Goal: Communication & Community: Share content

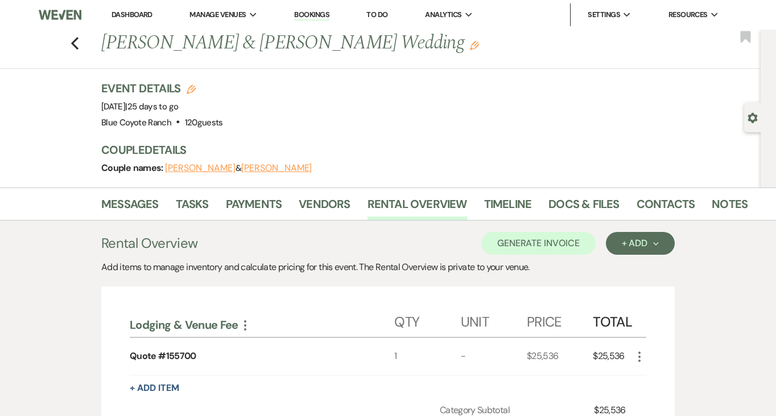
click at [140, 16] on link "Dashboard" at bounding box center [132, 15] width 41 height 10
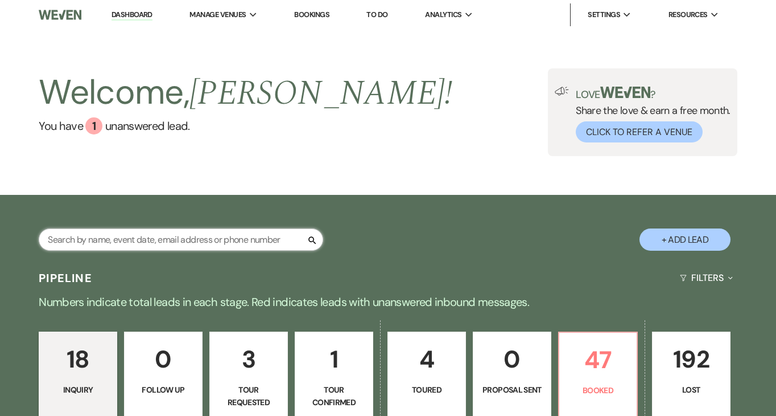
click at [186, 235] on input "text" at bounding box center [181, 239] width 285 height 22
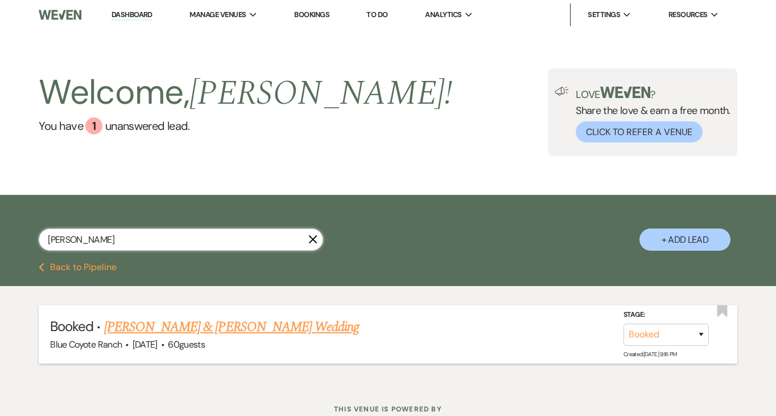
type input "[PERSON_NAME]"
click at [248, 328] on link "[PERSON_NAME] & [PERSON_NAME] Wedding" at bounding box center [231, 326] width 255 height 20
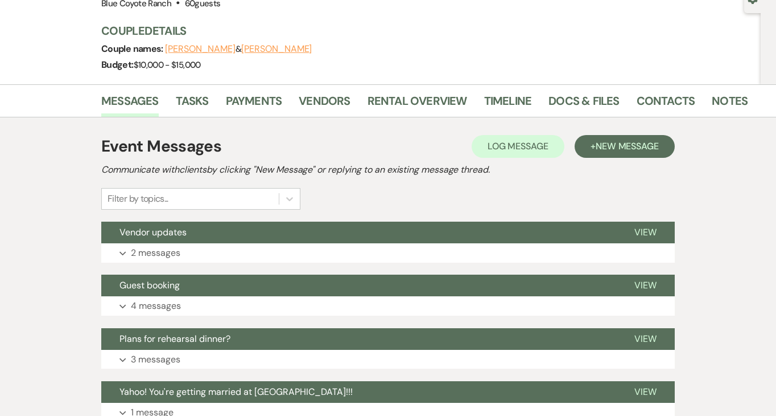
scroll to position [121, 0]
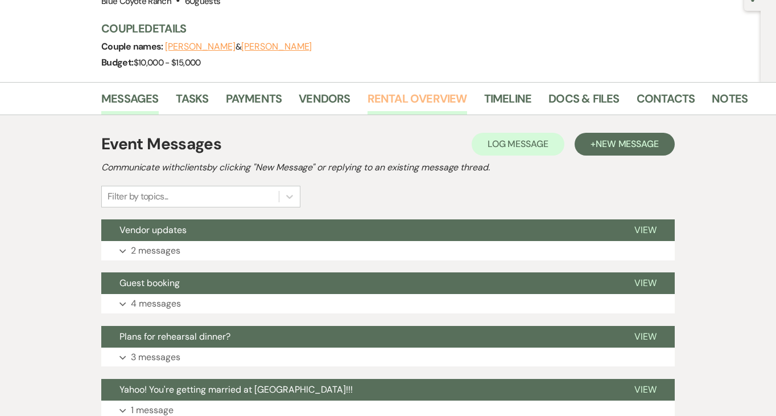
click at [388, 95] on link "Rental Overview" at bounding box center [418, 101] width 100 height 25
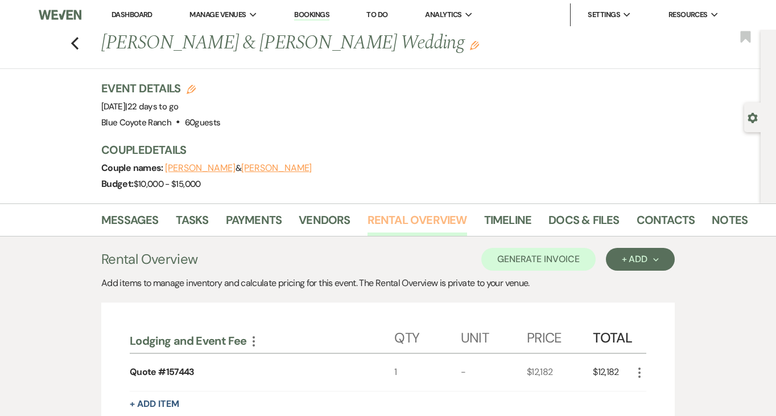
scroll to position [229, 0]
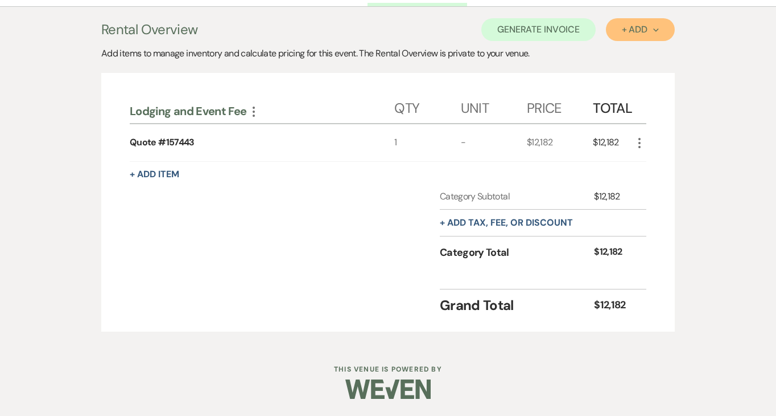
click at [633, 32] on div "+ Add Next" at bounding box center [640, 29] width 37 height 9
click at [632, 52] on button "Item" at bounding box center [634, 56] width 57 height 18
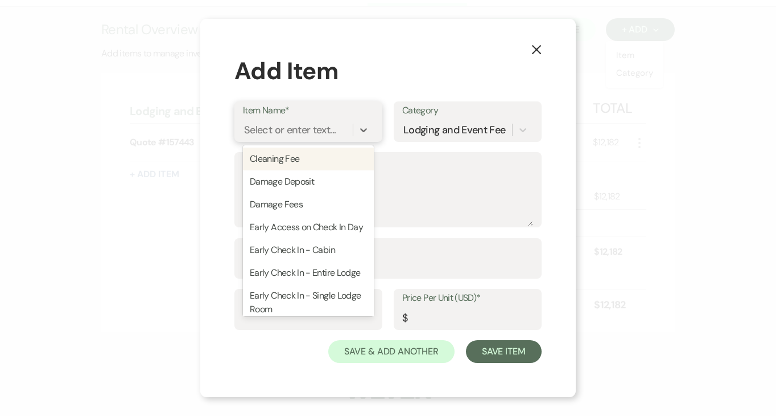
click at [322, 124] on div "Select or enter text..." at bounding box center [290, 129] width 92 height 15
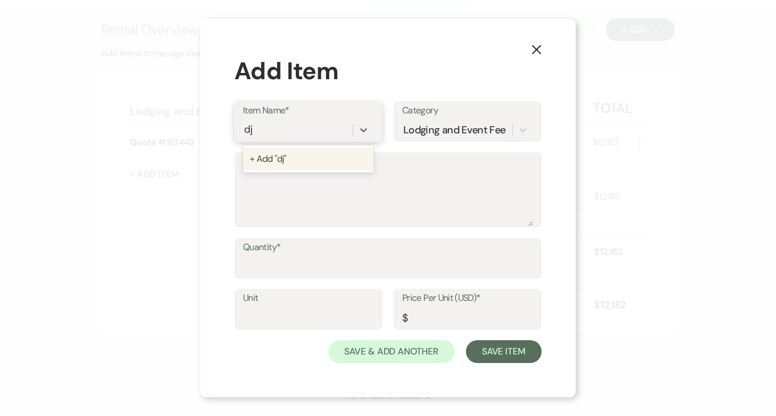
type input "d"
type input "DJ Speakers"
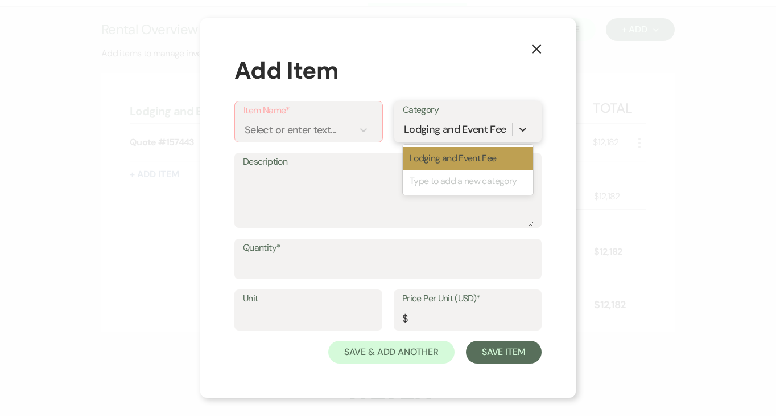
click at [524, 121] on div at bounding box center [523, 129] width 20 height 20
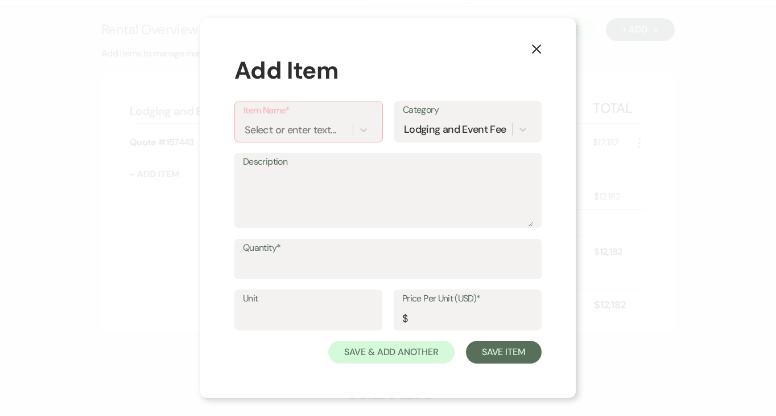
click at [313, 145] on div "Item Name* Select or enter text... Category Lodging and Event Fee" at bounding box center [388, 127] width 307 height 52
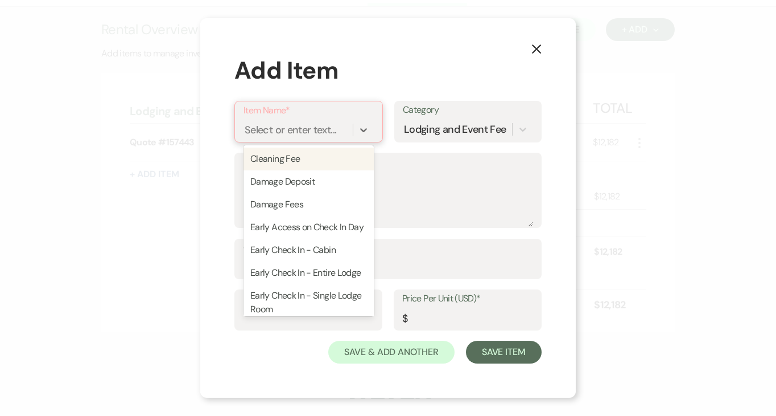
click at [313, 131] on div "Select or enter text..." at bounding box center [291, 129] width 92 height 15
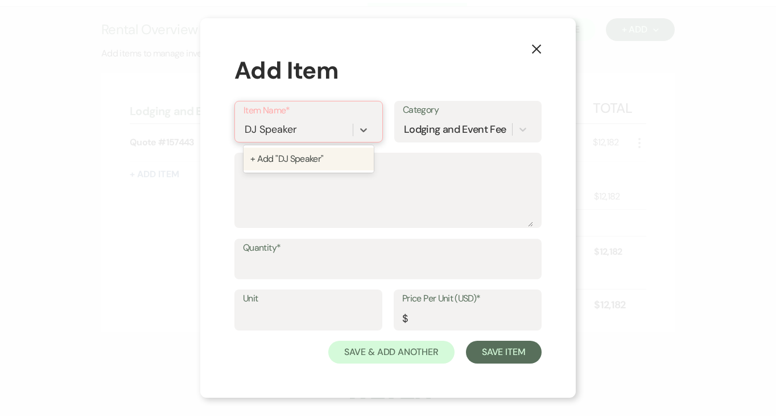
type input "DJ Speakers"
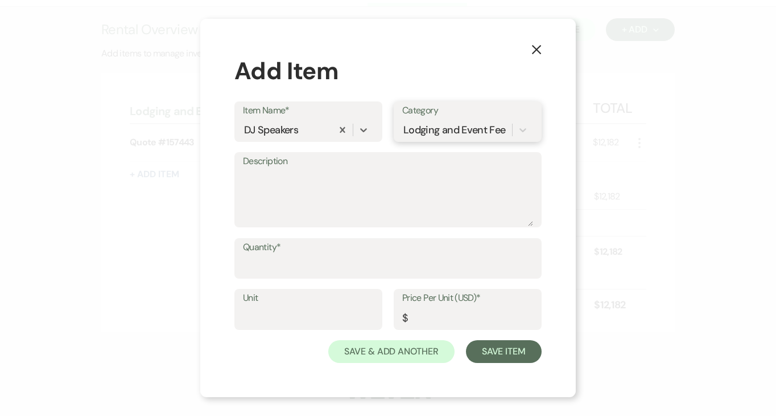
click at [443, 130] on div "Lodging and Event Fee" at bounding box center [455, 129] width 102 height 15
type input "Add Ons"
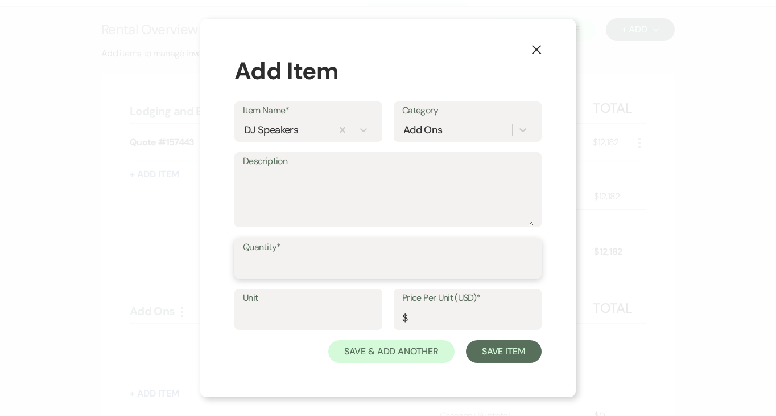
click at [326, 272] on input "Quantity*" at bounding box center [388, 266] width 290 height 22
type input "1"
click at [424, 314] on input "Price Per Unit (USD)*" at bounding box center [467, 317] width 131 height 22
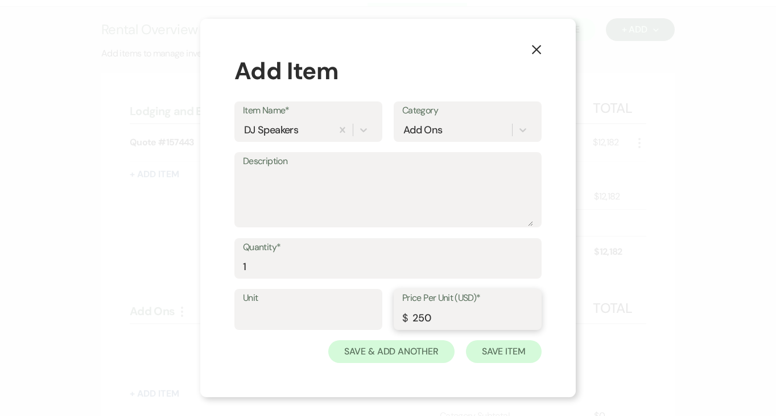
type input "250"
click at [500, 348] on button "Save Item" at bounding box center [504, 351] width 76 height 23
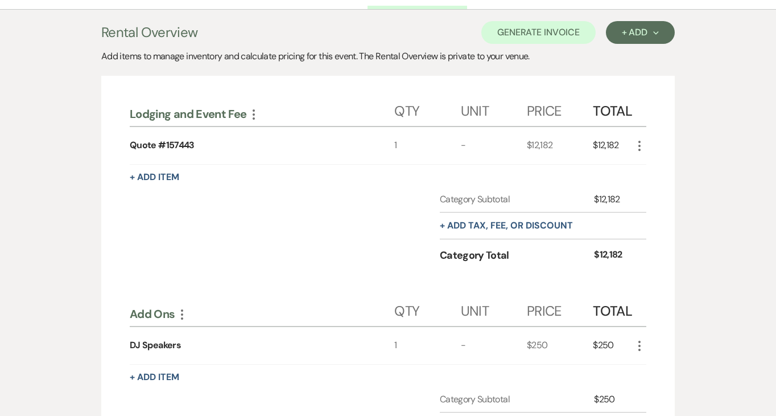
scroll to position [221, 0]
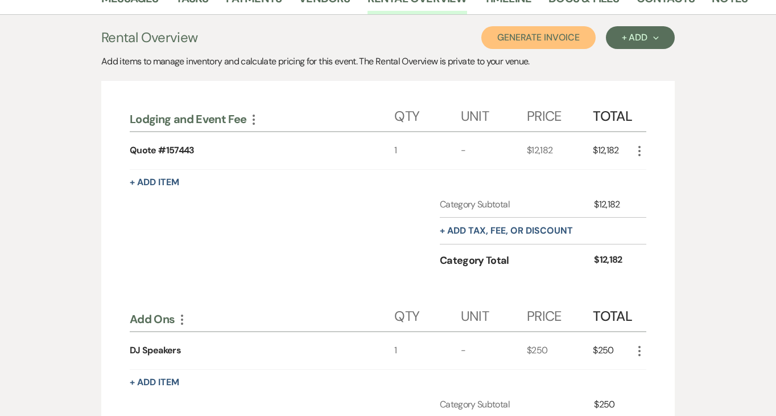
click at [536, 44] on button "Generate Invoice" at bounding box center [539, 37] width 114 height 23
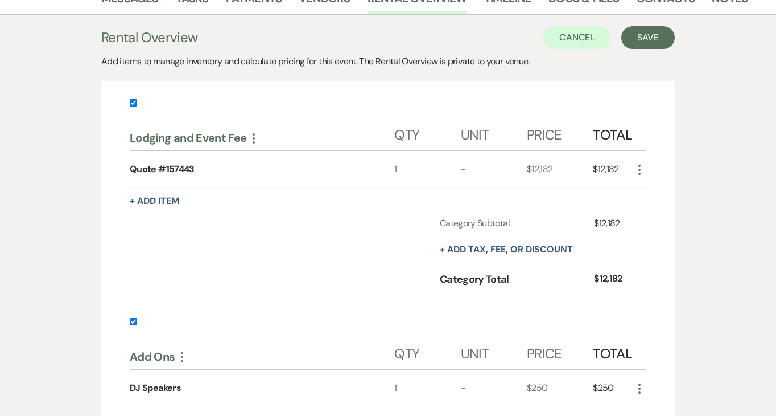
click at [134, 100] on input "checkbox" at bounding box center [133, 102] width 7 height 7
checkbox input "false"
click at [648, 33] on button "Save" at bounding box center [649, 37] width 54 height 23
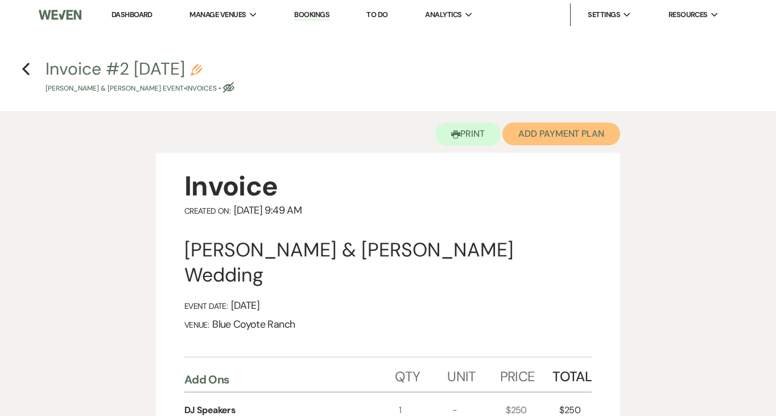
click at [589, 131] on button "Add Payment Plan" at bounding box center [562, 133] width 118 height 23
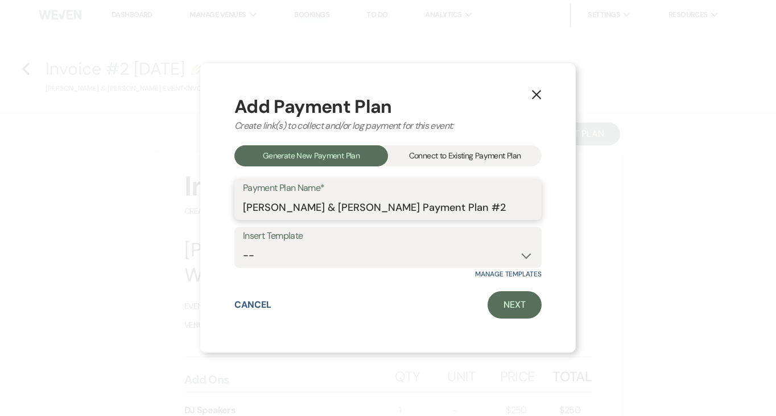
click at [324, 205] on input "[PERSON_NAME] & [PERSON_NAME] Payment Plan #2" at bounding box center [388, 207] width 290 height 22
type input "Add on invoice: Speakers"
click at [386, 264] on select "-- Wedding Template Template for 100% payment due 60 days prior" at bounding box center [388, 255] width 290 height 22
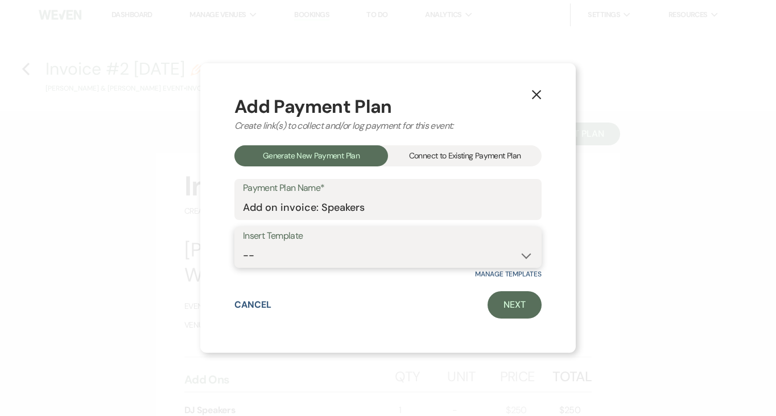
select select "206"
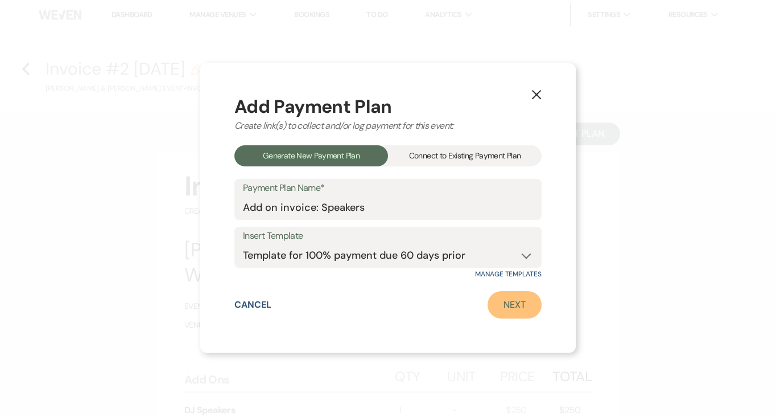
click at [519, 305] on link "Next" at bounding box center [515, 304] width 54 height 27
select select "27194"
select select "2"
select select "percentage"
select select "true"
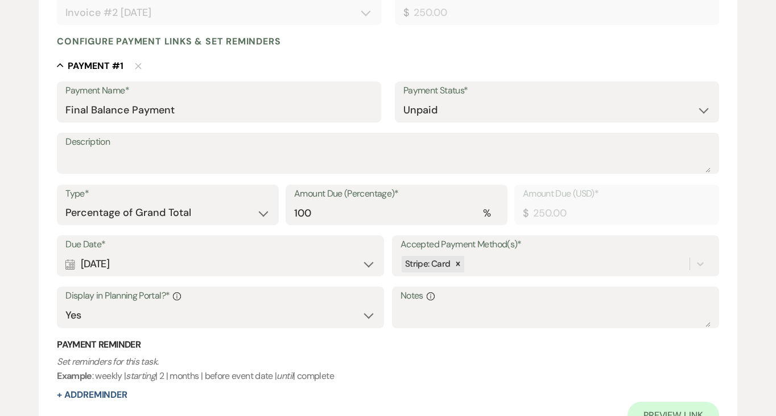
scroll to position [268, 0]
click at [150, 260] on div "Calendar [DATE] Expand" at bounding box center [220, 263] width 310 height 22
select select "day"
select select "beforeEventDate"
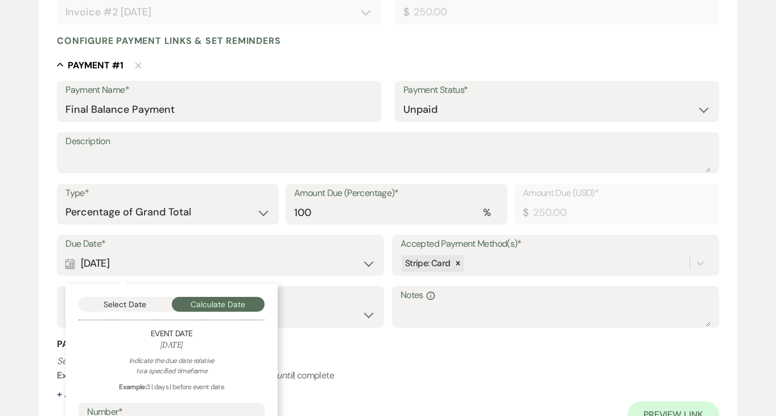
scroll to position [444, 0]
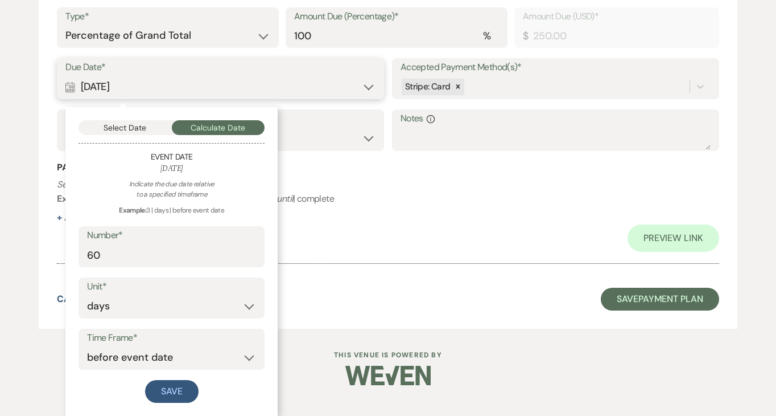
click at [108, 125] on button "Select Date" at bounding box center [125, 127] width 93 height 15
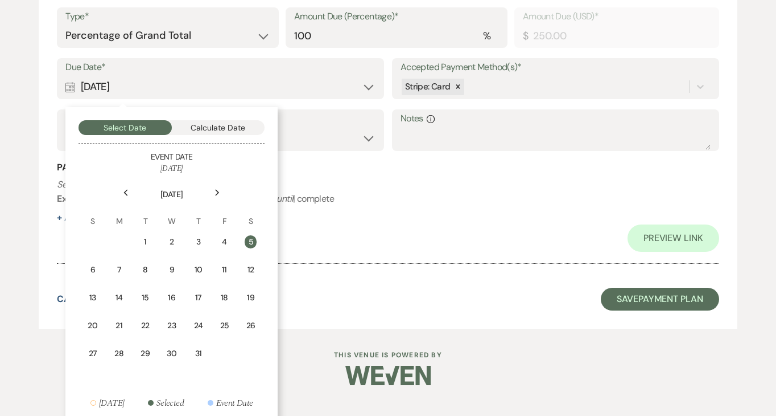
click at [217, 192] on use at bounding box center [218, 192] width 4 height 6
click at [118, 328] on div "18" at bounding box center [119, 328] width 13 height 12
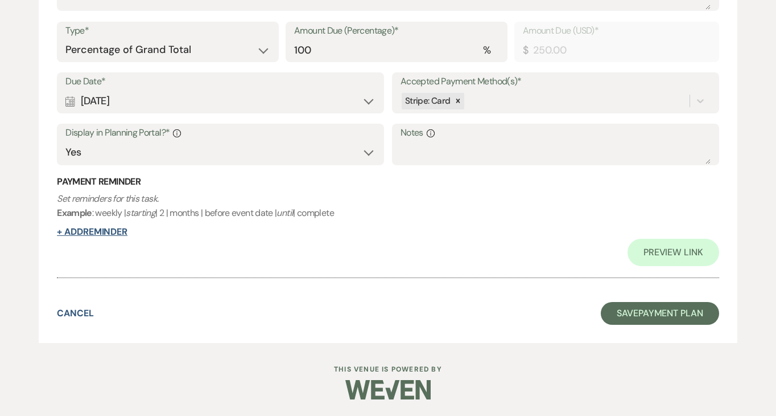
click at [118, 231] on button "+ Add Reminder" at bounding box center [92, 231] width 71 height 9
select select "client"
select select "days"
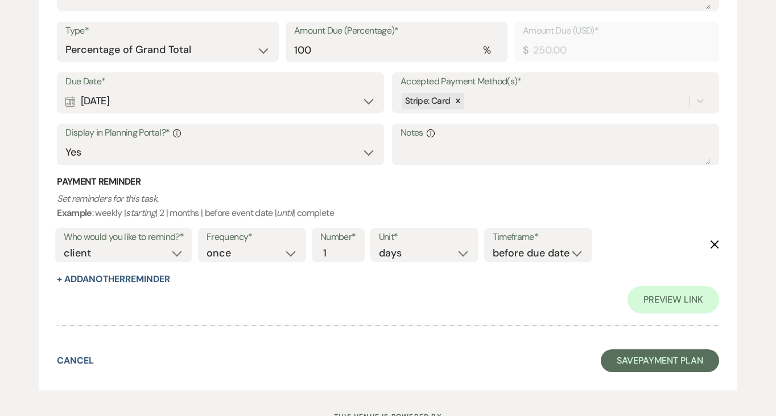
click at [348, 250] on div "Number* 1" at bounding box center [338, 245] width 53 height 34
click at [340, 249] on input "2" at bounding box center [332, 252] width 24 height 15
click at [340, 249] on input "3" at bounding box center [332, 252] width 24 height 15
click at [340, 249] on input "4" at bounding box center [332, 252] width 24 height 15
type input "5"
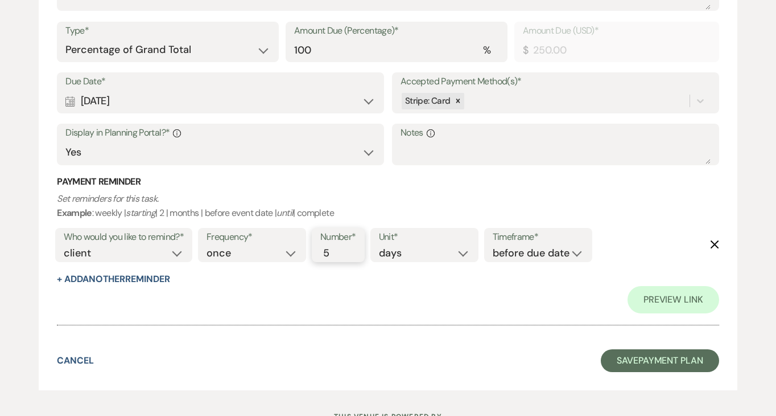
click at [340, 249] on input "5" at bounding box center [332, 252] width 24 height 15
click at [142, 276] on button "+ Add Another Reminder" at bounding box center [113, 278] width 113 height 9
select select "client"
select select "days"
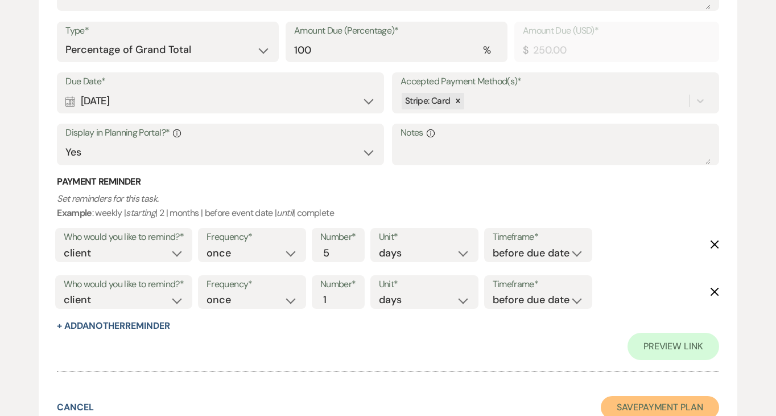
click at [642, 401] on button "Save Payment Plan" at bounding box center [660, 407] width 118 height 23
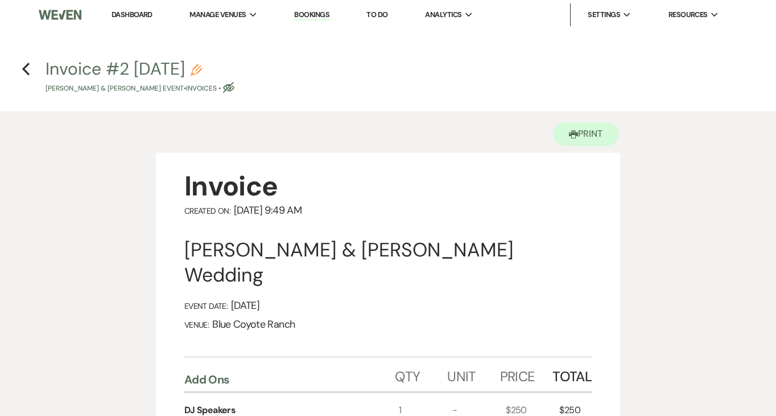
click at [27, 76] on h4 "Previous Invoice #2 [DATE] Pencil [PERSON_NAME] & [PERSON_NAME] Event • Invoice…" at bounding box center [388, 75] width 776 height 37
click at [25, 69] on icon "Previous" at bounding box center [26, 69] width 9 height 14
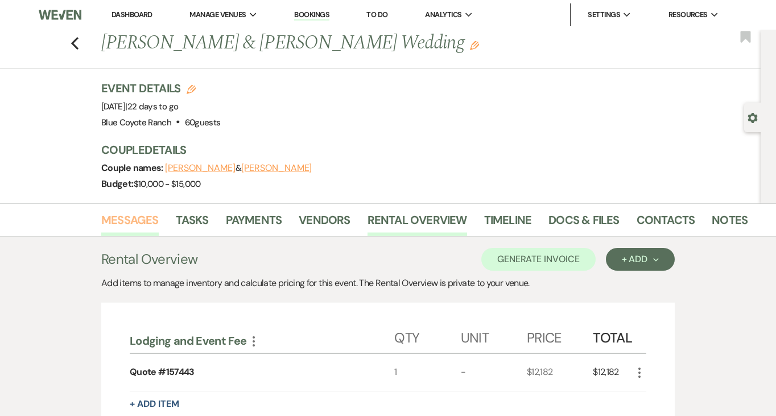
click at [123, 215] on link "Messages" at bounding box center [129, 223] width 57 height 25
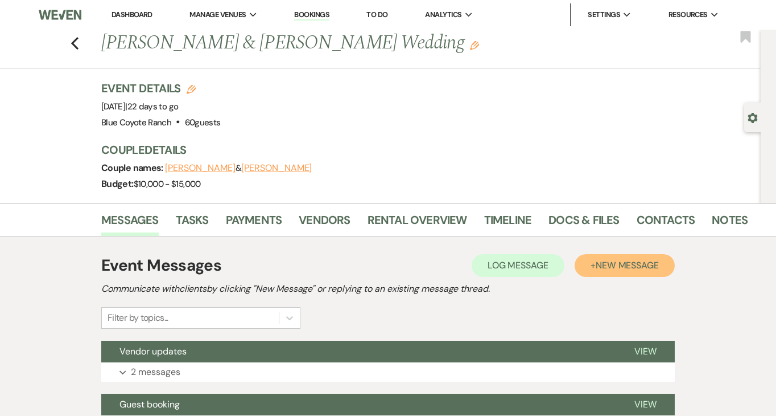
click at [616, 266] on span "New Message" at bounding box center [627, 265] width 63 height 12
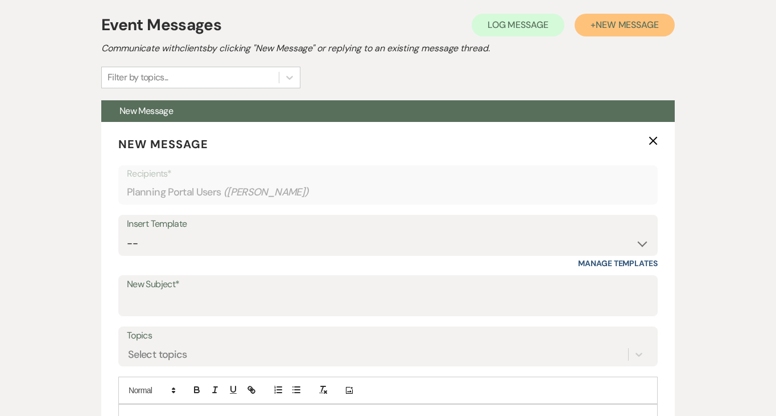
scroll to position [270, 0]
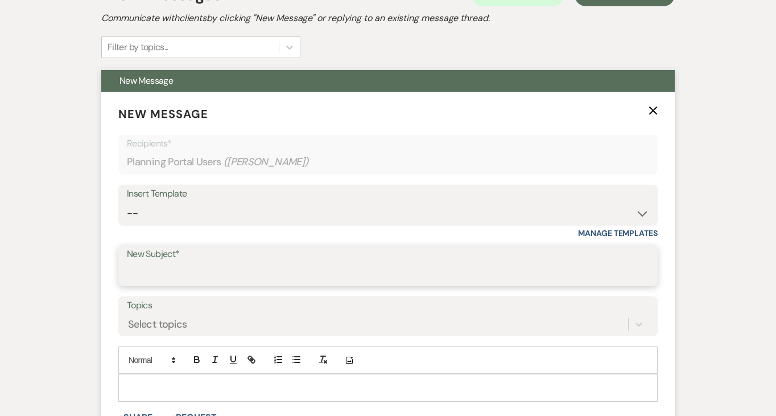
click at [256, 263] on input "New Subject*" at bounding box center [388, 273] width 523 height 22
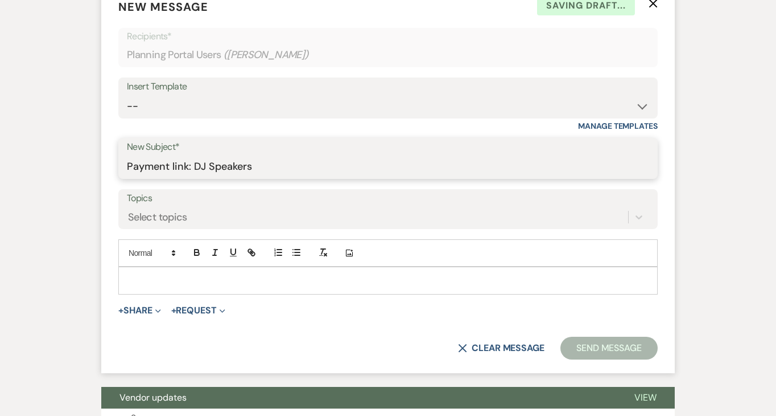
scroll to position [378, 0]
type input "Payment link: DJ Speakers"
click at [213, 278] on p at bounding box center [388, 279] width 521 height 13
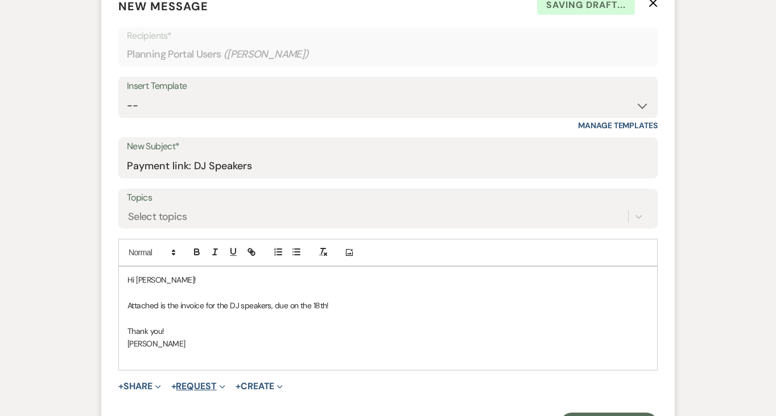
click at [202, 388] on button "+ Request Expand" at bounding box center [198, 385] width 54 height 9
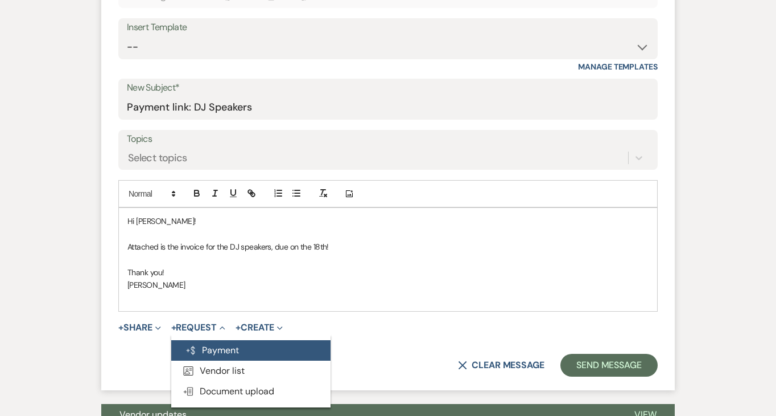
click at [215, 347] on button "Generate Payment Payment" at bounding box center [250, 350] width 159 height 20
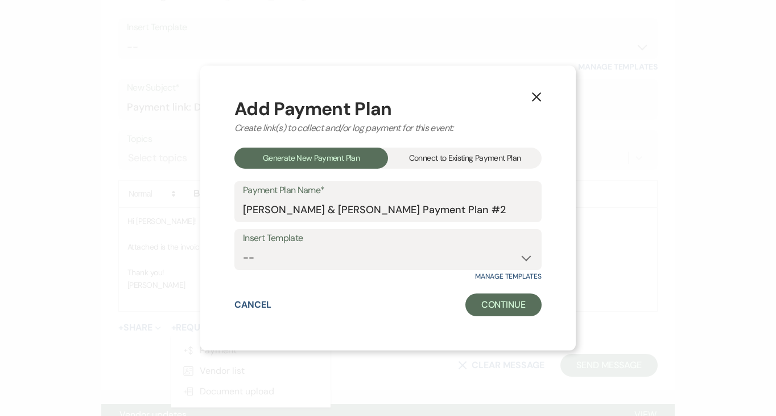
click at [442, 151] on div "Connect to Existing Payment Plan" at bounding box center [465, 157] width 154 height 21
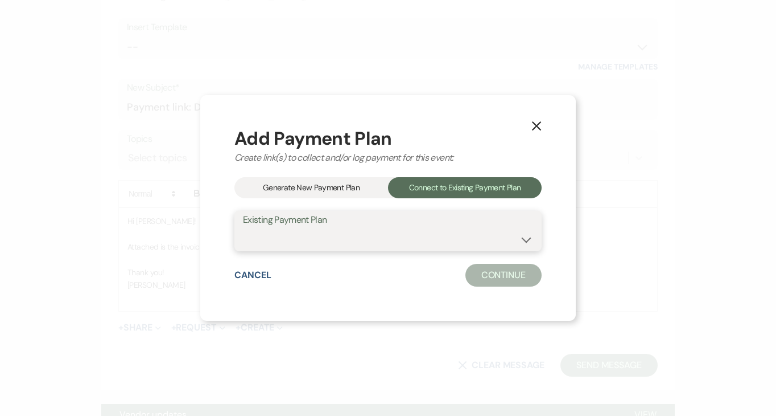
click at [306, 247] on select "[PERSON_NAME] & [PERSON_NAME] Payment Plan #1" at bounding box center [388, 239] width 290 height 22
select select "18794"
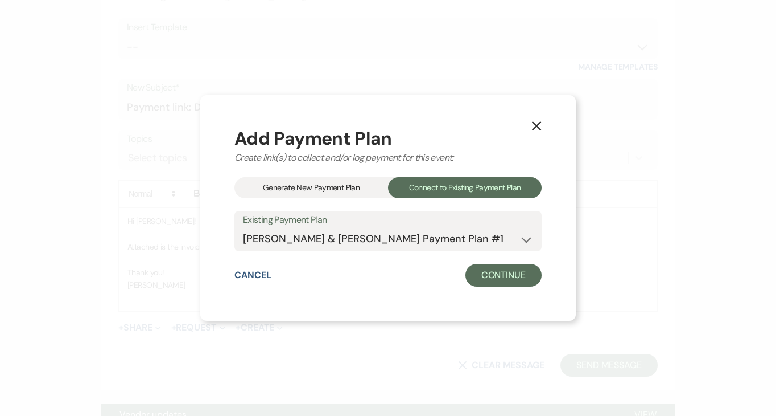
click at [339, 180] on div "Generate New Payment Plan" at bounding box center [312, 187] width 154 height 21
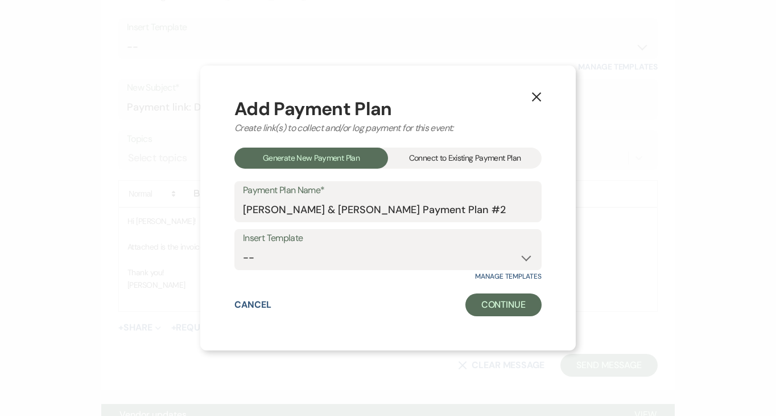
click at [538, 91] on button "X" at bounding box center [536, 96] width 17 height 20
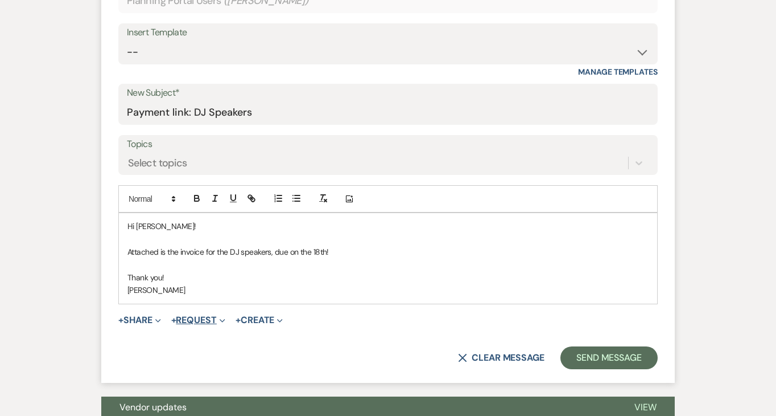
click at [200, 323] on button "+ Request Expand" at bounding box center [198, 319] width 54 height 9
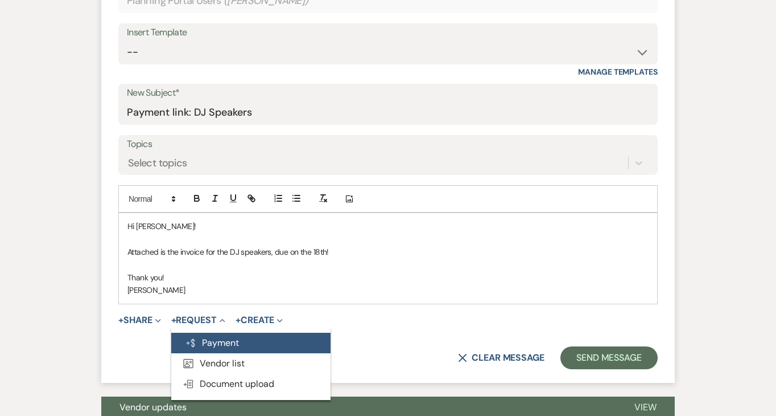
click at [207, 335] on button "Generate Payment Payment" at bounding box center [250, 342] width 159 height 20
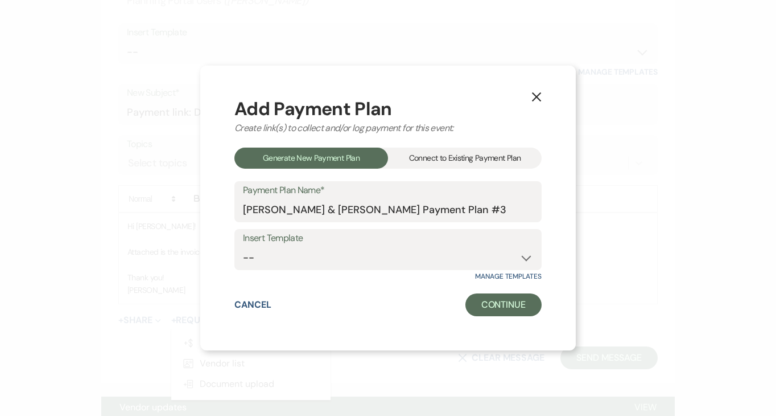
click at [471, 154] on div "Connect to Existing Payment Plan" at bounding box center [465, 157] width 154 height 21
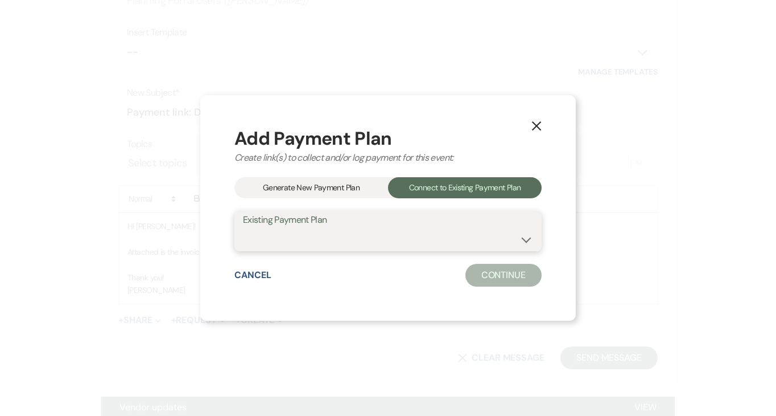
click at [400, 243] on select "Add on invoice: Speakers Alex Vanotti & Teresa Vodopest's Payment Plan #1" at bounding box center [388, 239] width 290 height 22
select select "24581"
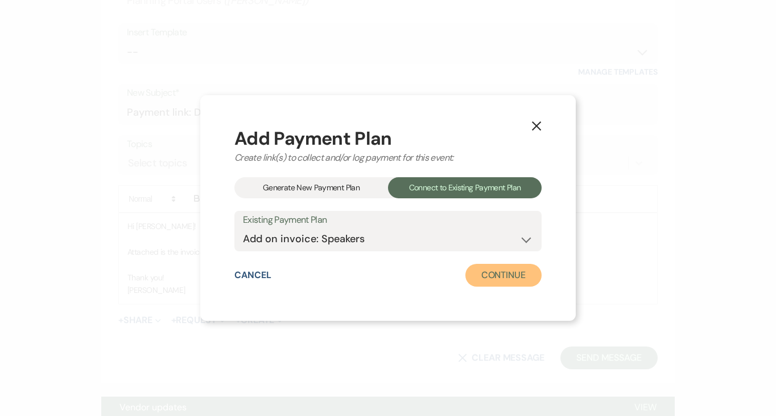
click at [515, 278] on button "Continue" at bounding box center [504, 275] width 76 height 23
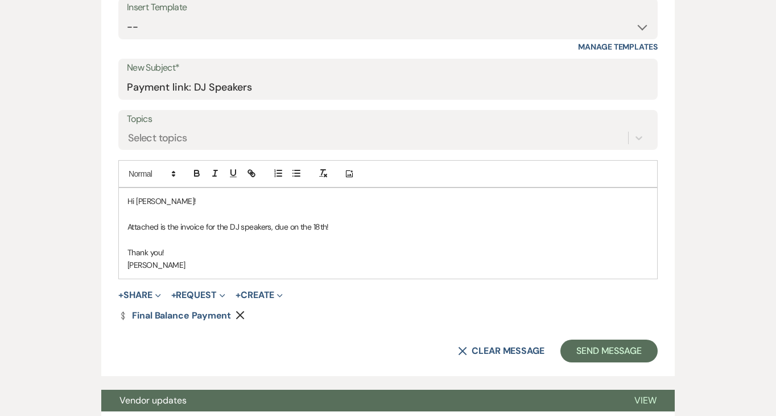
scroll to position [467, 0]
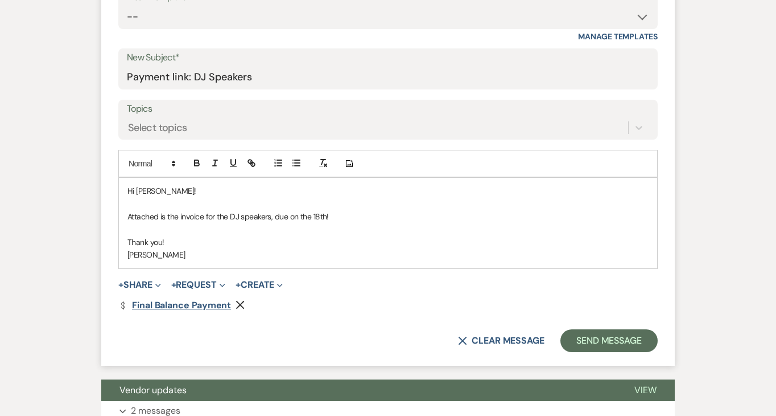
click at [190, 305] on link "Dollar Payment Final Balance Payment" at bounding box center [174, 305] width 113 height 9
click at [593, 342] on button "Send Message" at bounding box center [609, 340] width 97 height 23
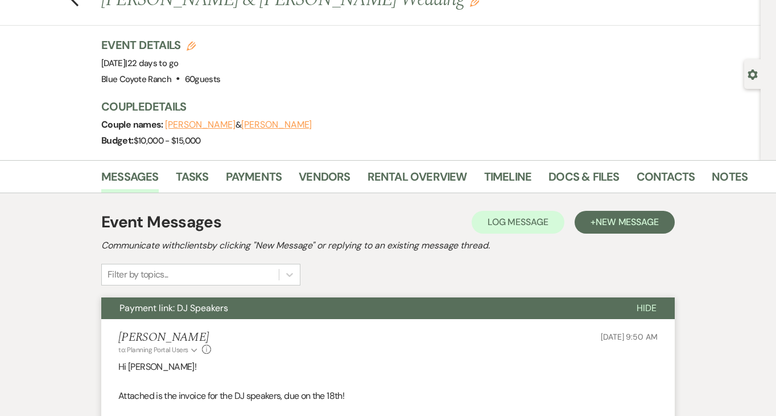
scroll to position [0, 0]
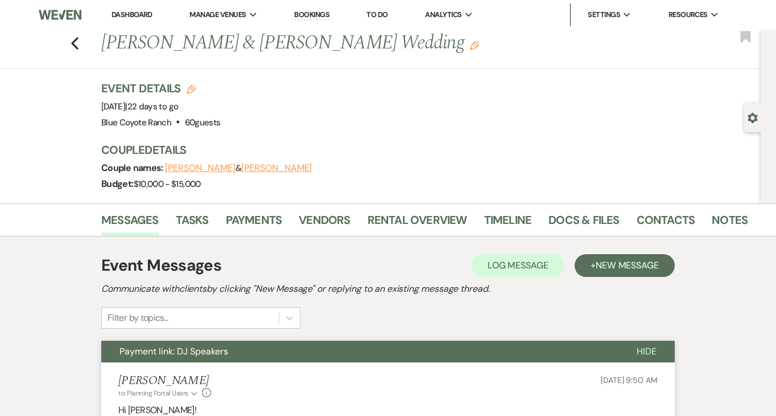
click at [124, 13] on link "Dashboard" at bounding box center [132, 15] width 41 height 10
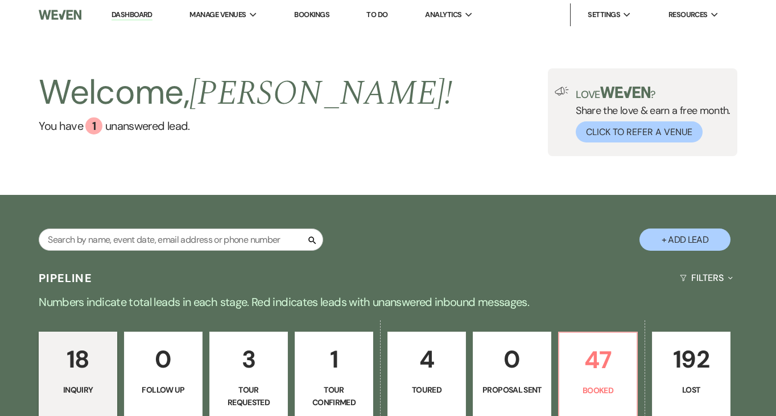
click at [669, 241] on button "+ Add Lead" at bounding box center [685, 239] width 91 height 22
select select "743"
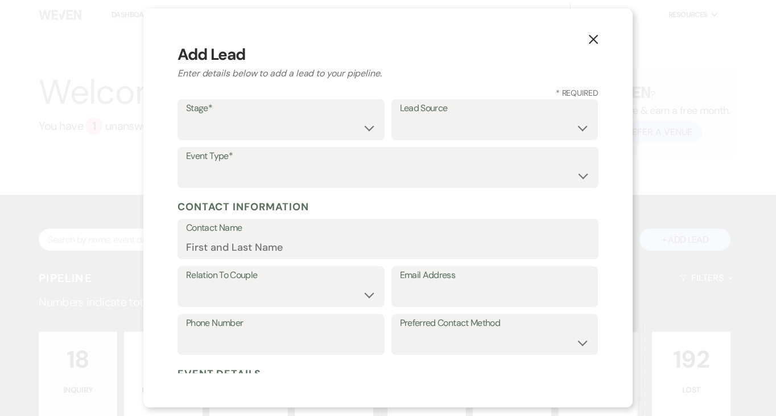
click at [591, 43] on icon "X" at bounding box center [594, 39] width 10 height 10
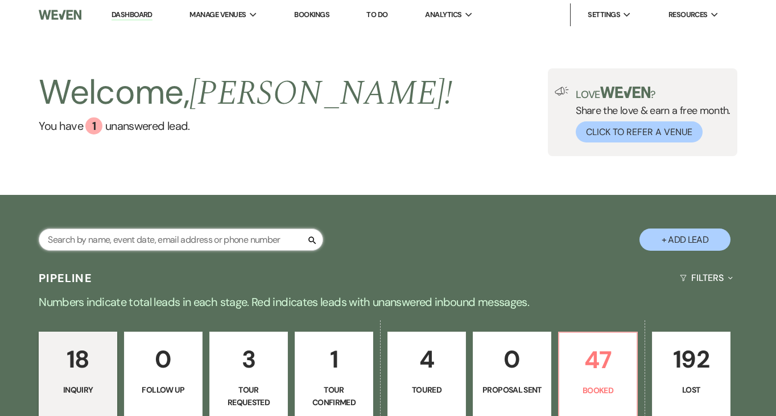
click at [199, 236] on input "text" at bounding box center [181, 239] width 285 height 22
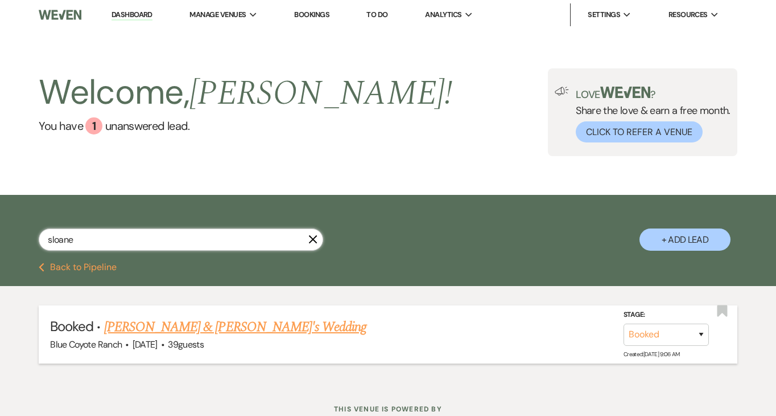
type input "sloane"
click at [156, 323] on link "Sloane Simon & Fiance's Wedding" at bounding box center [235, 326] width 263 height 20
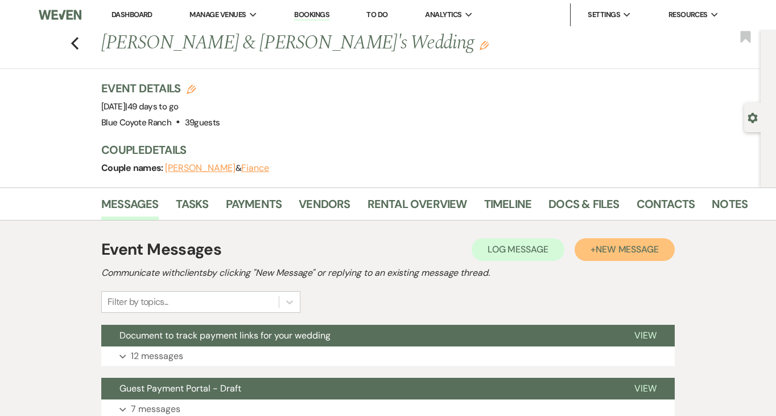
click at [644, 252] on span "New Message" at bounding box center [627, 249] width 63 height 12
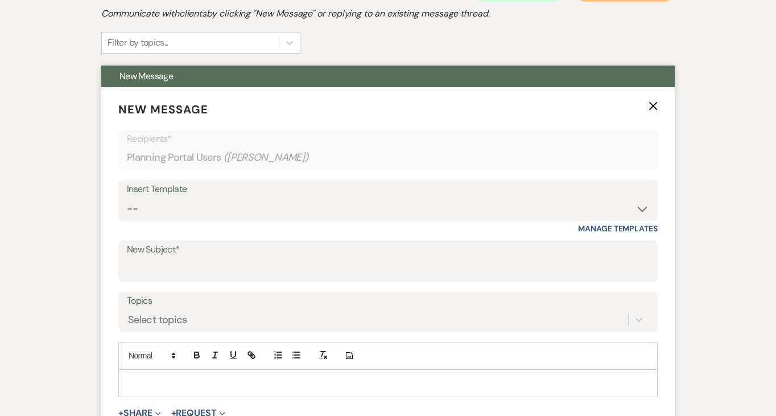
scroll to position [264, 0]
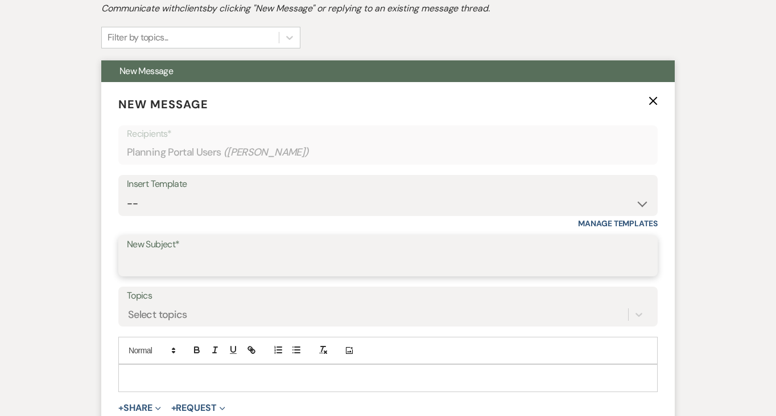
click at [203, 269] on input "New Subject*" at bounding box center [388, 264] width 523 height 22
type input "Officiant contact info"
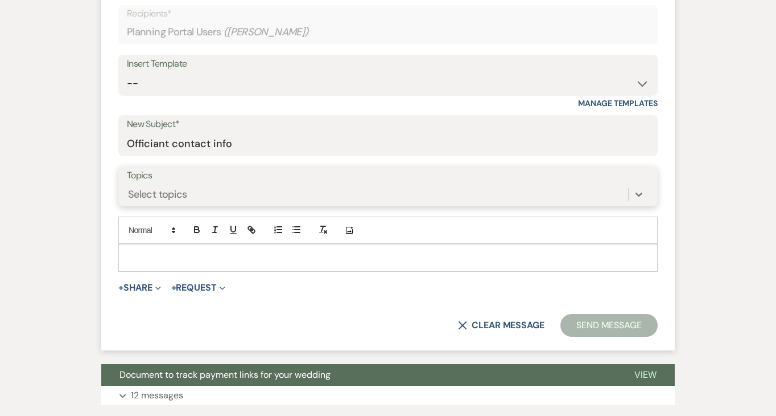
scroll to position [385, 0]
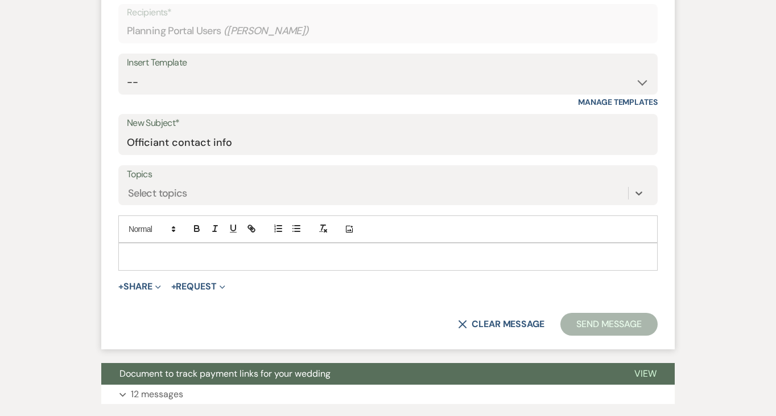
click at [172, 250] on p at bounding box center [388, 256] width 521 height 13
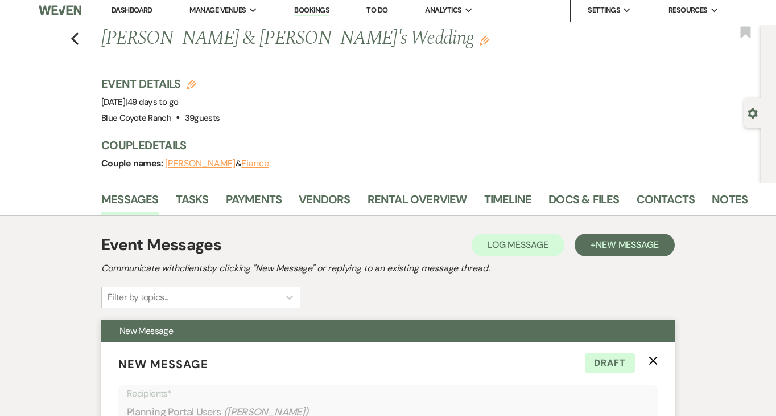
scroll to position [0, 0]
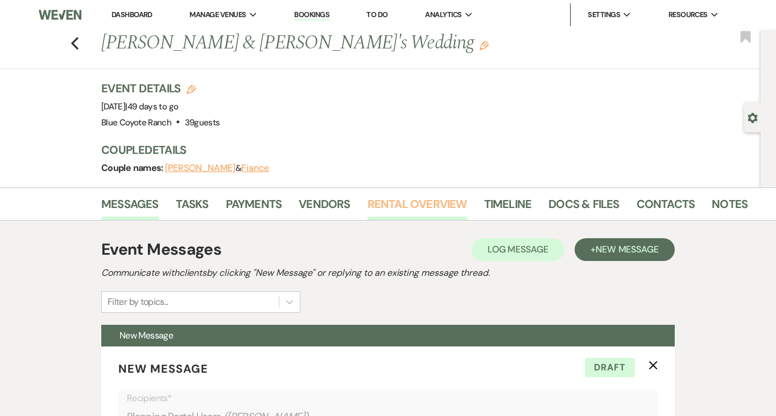
click at [399, 211] on link "Rental Overview" at bounding box center [418, 207] width 100 height 25
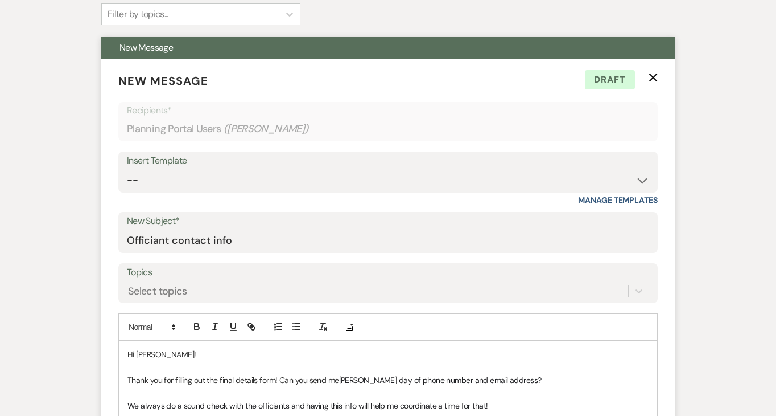
scroll to position [295, 0]
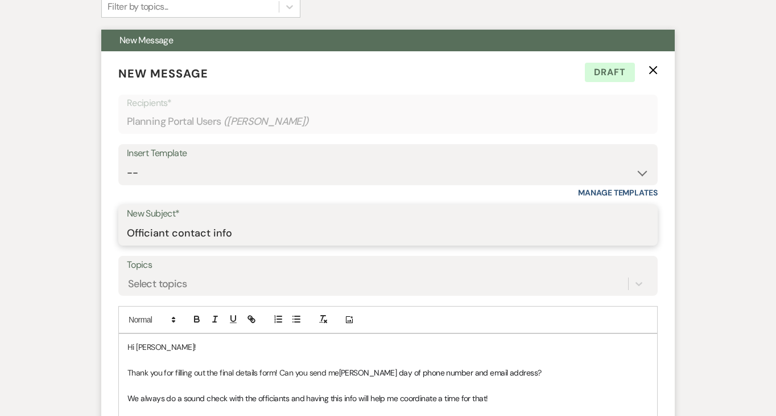
click at [199, 236] on input "Officiant contact info" at bounding box center [388, 233] width 523 height 22
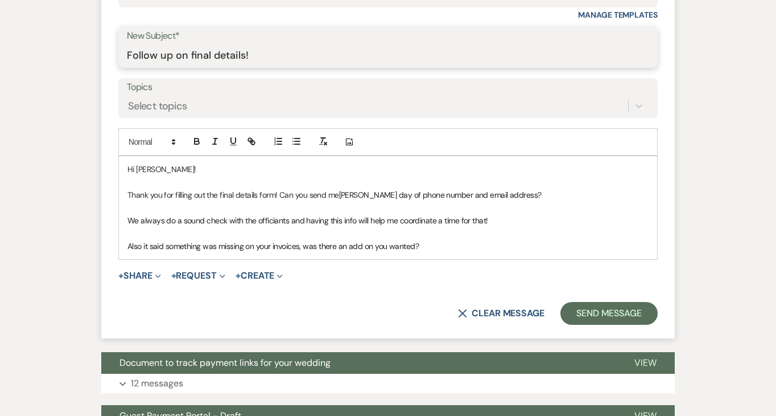
scroll to position [480, 0]
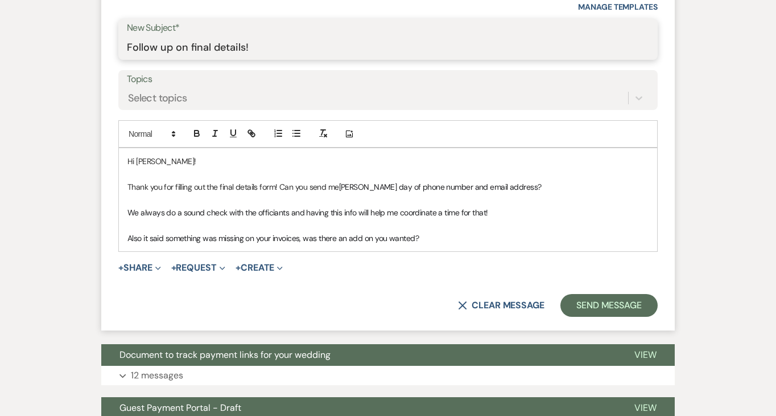
type input "Follow up on final details!"
click at [443, 236] on p "Also it said something was missing on your invoices, was there an add on you wa…" at bounding box center [388, 238] width 521 height 13
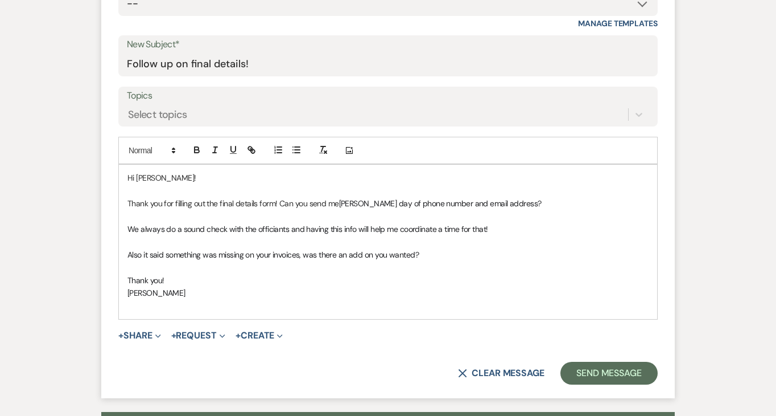
scroll to position [464, 0]
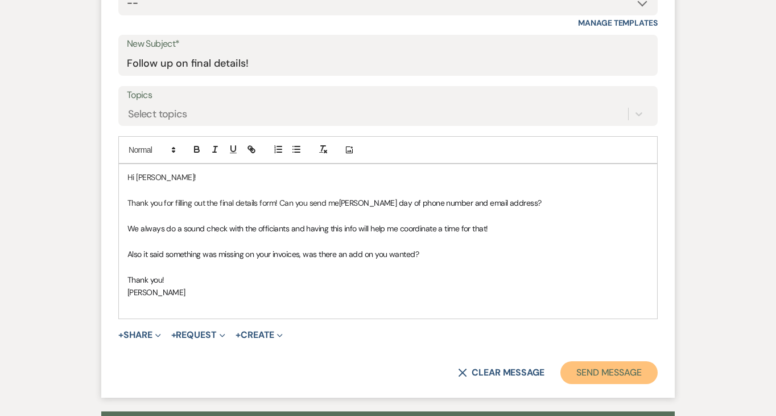
click at [610, 369] on button "Send Message" at bounding box center [609, 372] width 97 height 23
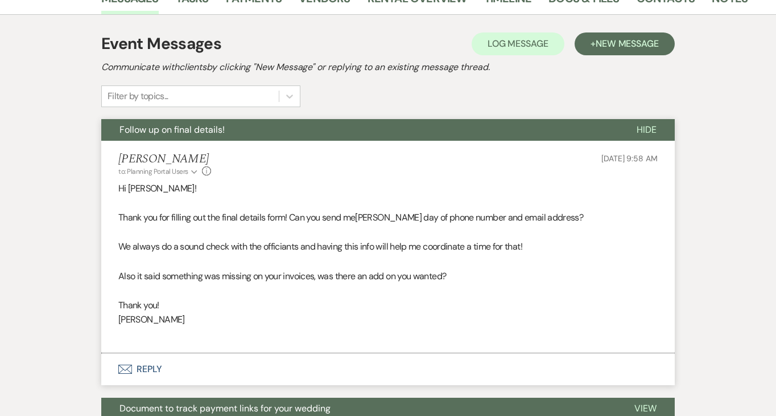
scroll to position [206, 0]
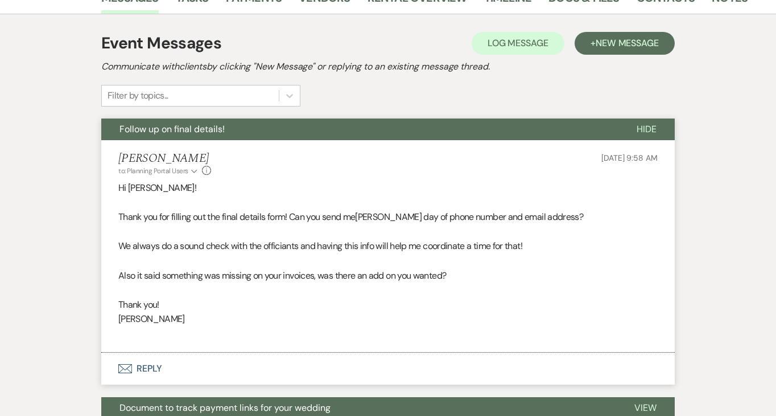
click at [635, 43] on span "New Message" at bounding box center [627, 43] width 63 height 12
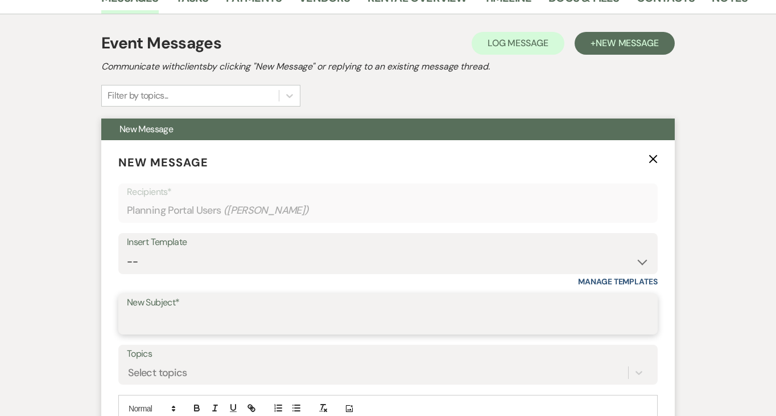
click at [265, 324] on input "New Subject*" at bounding box center [388, 322] width 523 height 22
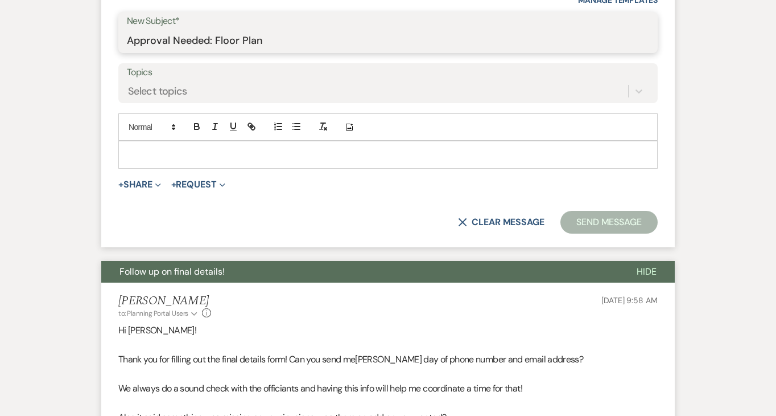
scroll to position [509, 0]
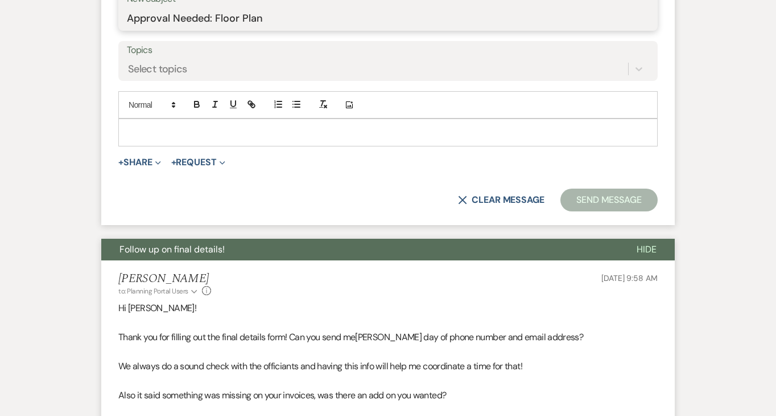
type input "Approval Needed: Floor Plan"
click at [198, 137] on p at bounding box center [388, 132] width 521 height 13
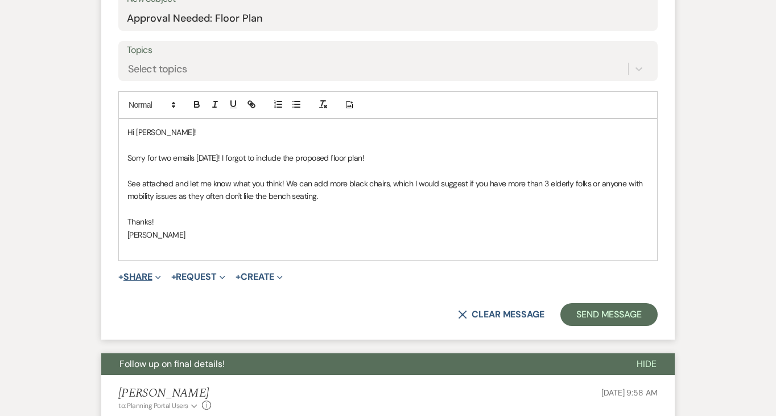
click at [138, 277] on button "+ Share Expand" at bounding box center [139, 276] width 43 height 9
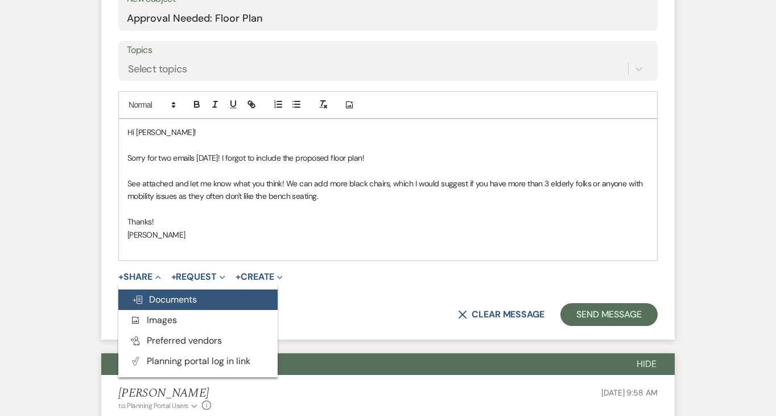
click at [155, 293] on span "Doc Upload Documents" at bounding box center [164, 299] width 65 height 12
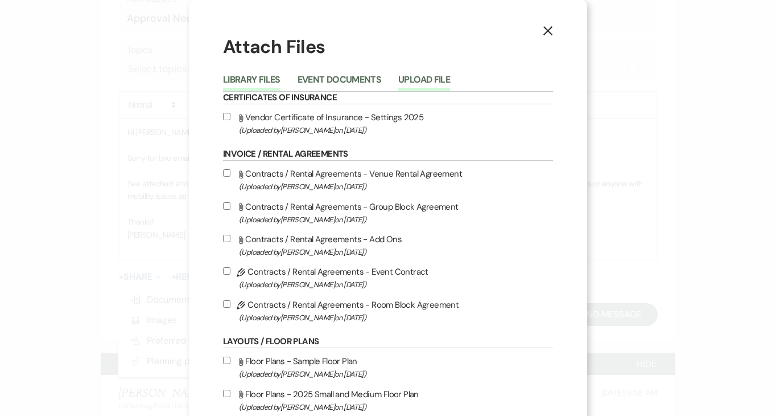
click at [434, 85] on button "Upload File" at bounding box center [424, 83] width 52 height 16
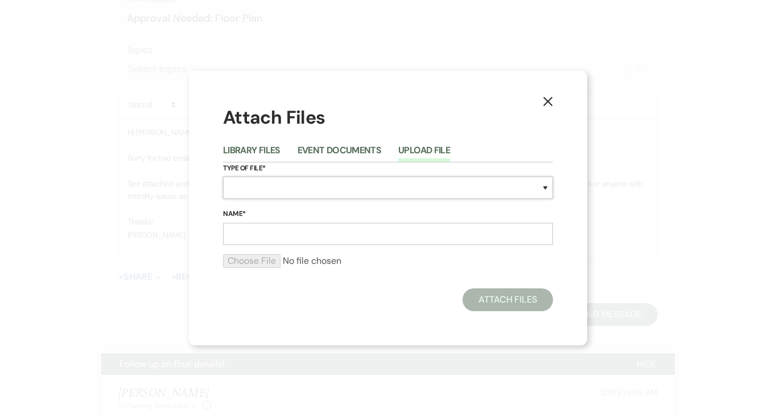
click at [337, 184] on select "Special Event Insurance Vendor Certificate of Insurance Contracts / Rental Agre…" at bounding box center [388, 187] width 330 height 22
select select "24"
click at [273, 234] on input "Name*" at bounding box center [388, 234] width 330 height 22
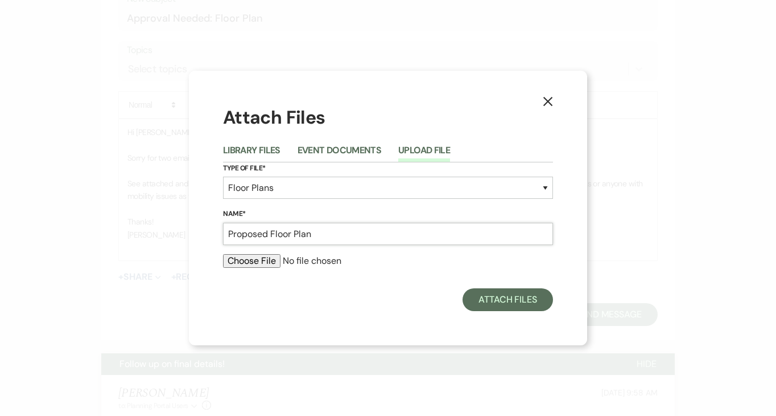
type input "Proposed Floor Plan"
click at [240, 266] on input "file" at bounding box center [388, 261] width 330 height 14
type input "C:\fakepath\Sloane and Chris’ Floor pLan.pdf"
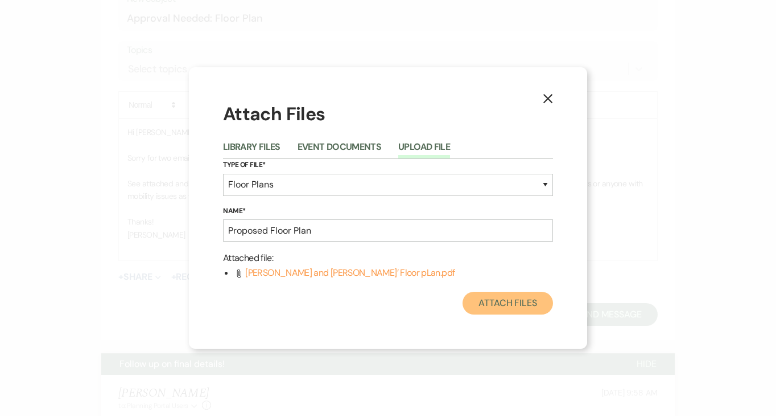
click at [504, 298] on button "Attach Files" at bounding box center [508, 302] width 91 height 23
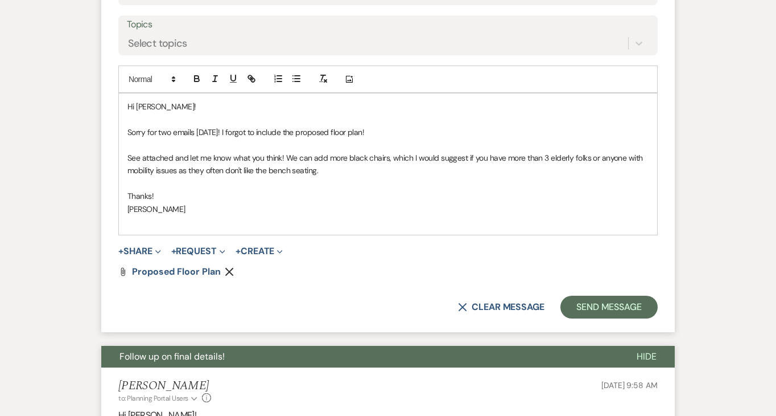
scroll to position [534, 0]
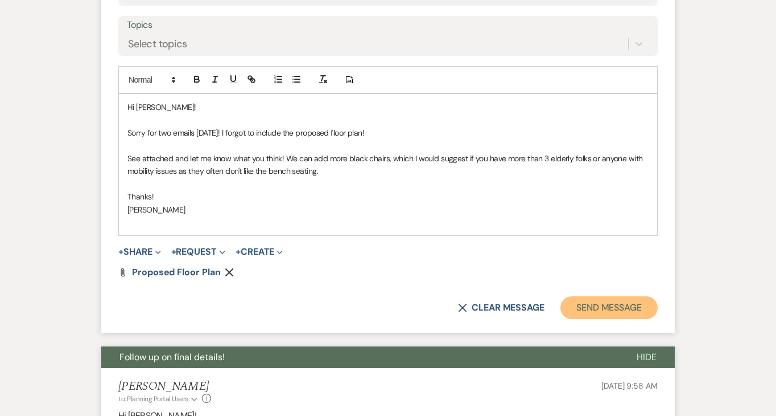
click at [619, 311] on button "Send Message" at bounding box center [609, 307] width 97 height 23
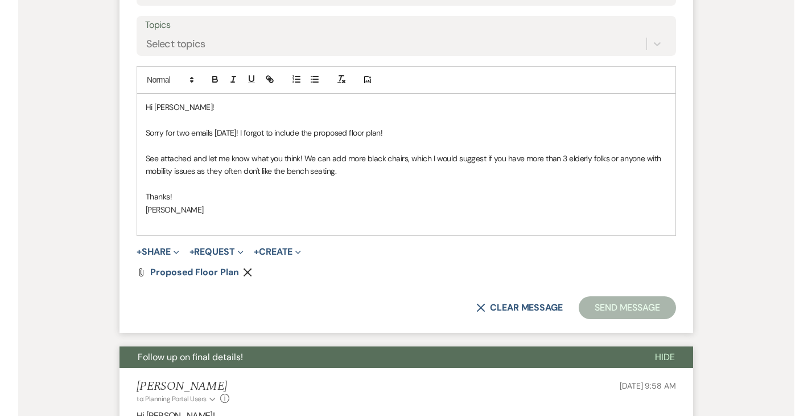
scroll to position [111, 0]
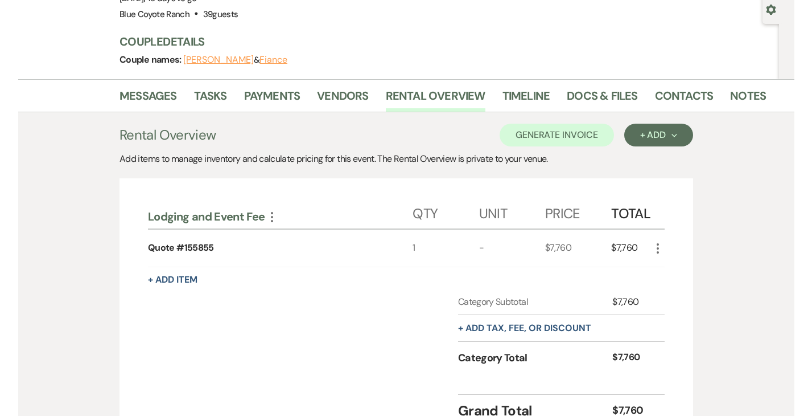
scroll to position [213, 0]
